Goal: Task Accomplishment & Management: Use online tool/utility

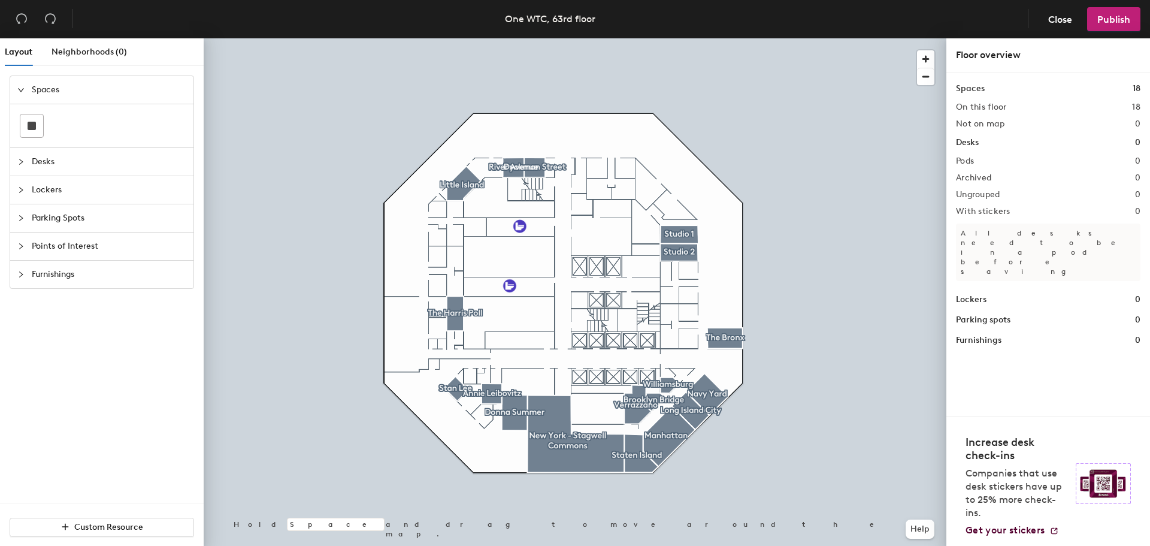
click at [244, 38] on div at bounding box center [575, 38] width 743 height 0
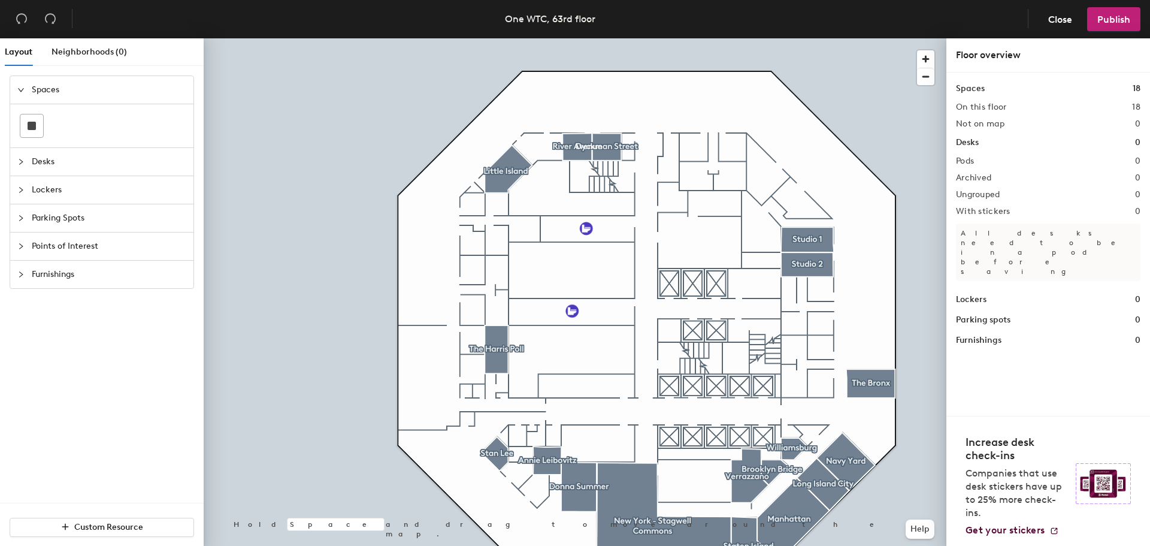
click at [23, 247] on icon "collapsed" at bounding box center [20, 246] width 7 height 7
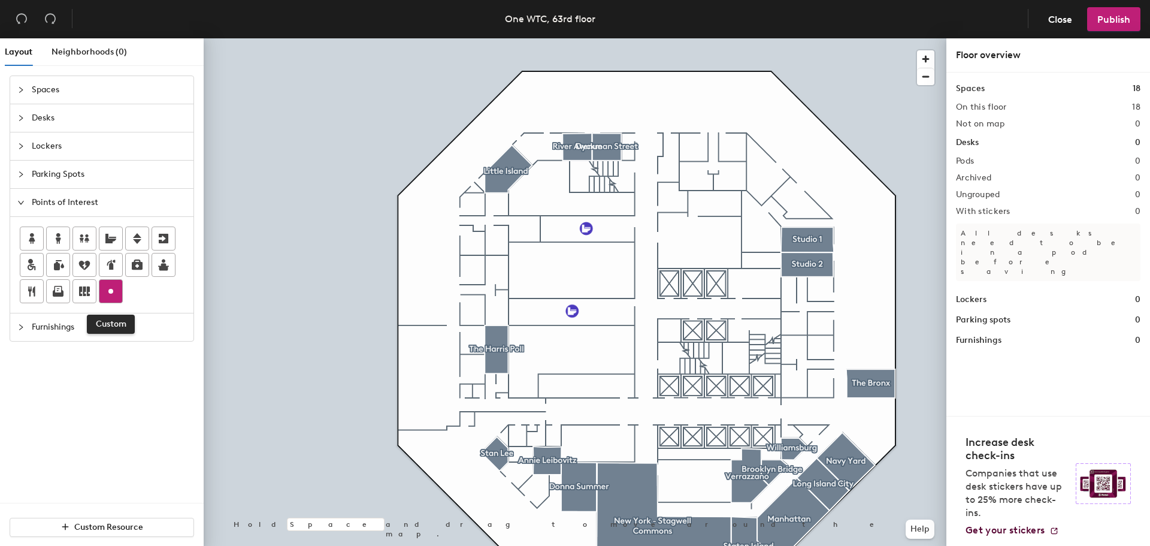
click at [110, 292] on circle at bounding box center [110, 291] width 5 height 5
type input "Praying Room"
click at [531, 232] on span "Done" at bounding box center [529, 232] width 35 height 20
click at [309, 38] on div at bounding box center [575, 38] width 743 height 0
click at [1120, 20] on span "Publish" at bounding box center [1113, 19] width 33 height 11
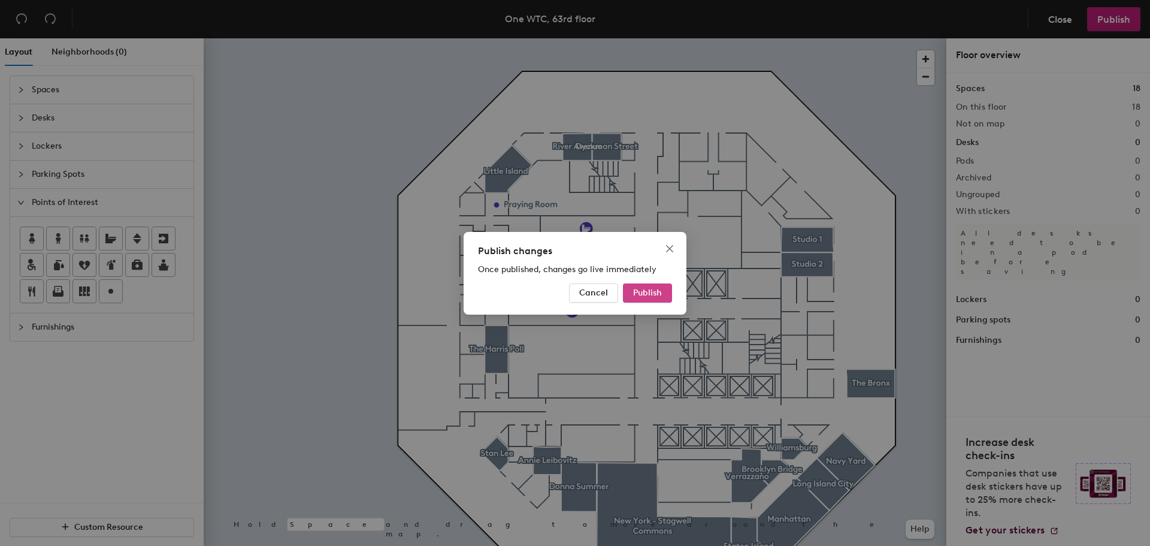
click at [645, 289] on span "Publish" at bounding box center [647, 293] width 29 height 10
